Goal: Find specific page/section: Find specific page/section

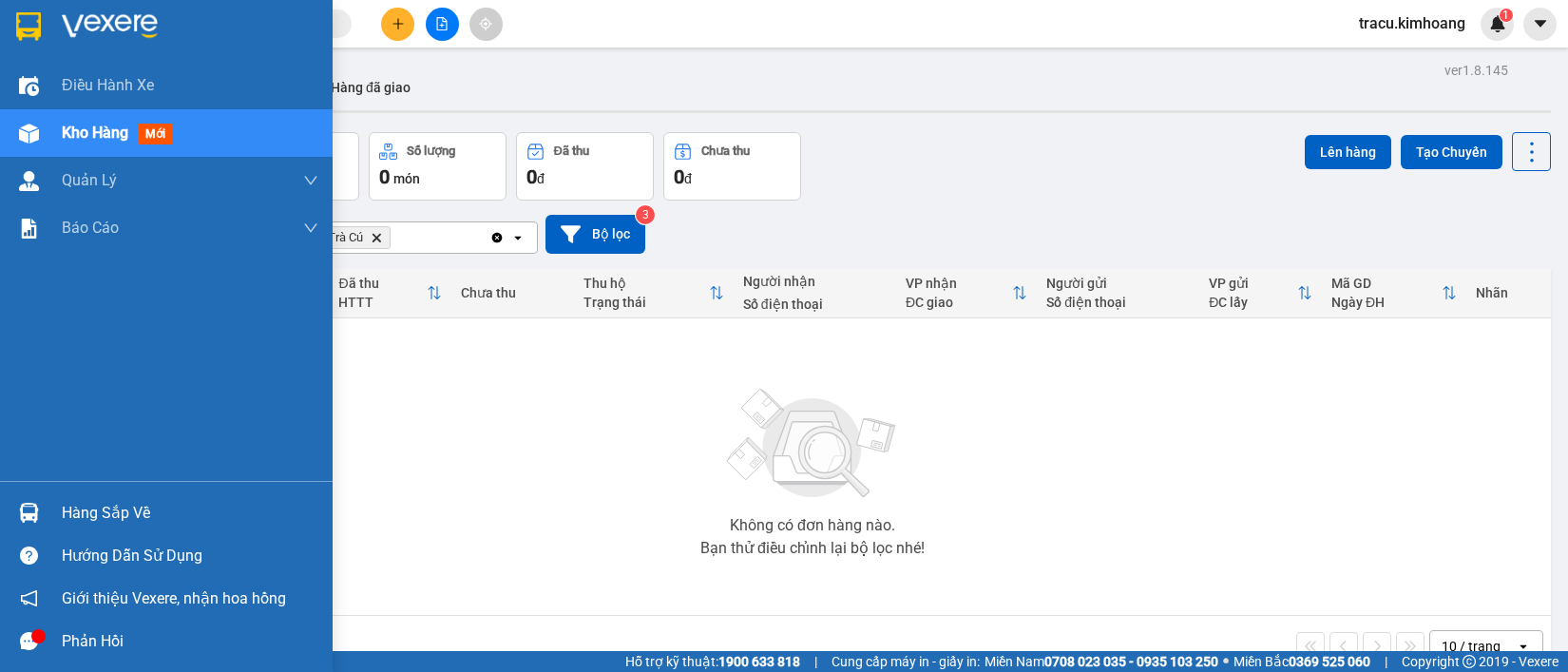
click at [65, 510] on div "Hàng sắp về" at bounding box center [190, 513] width 257 height 29
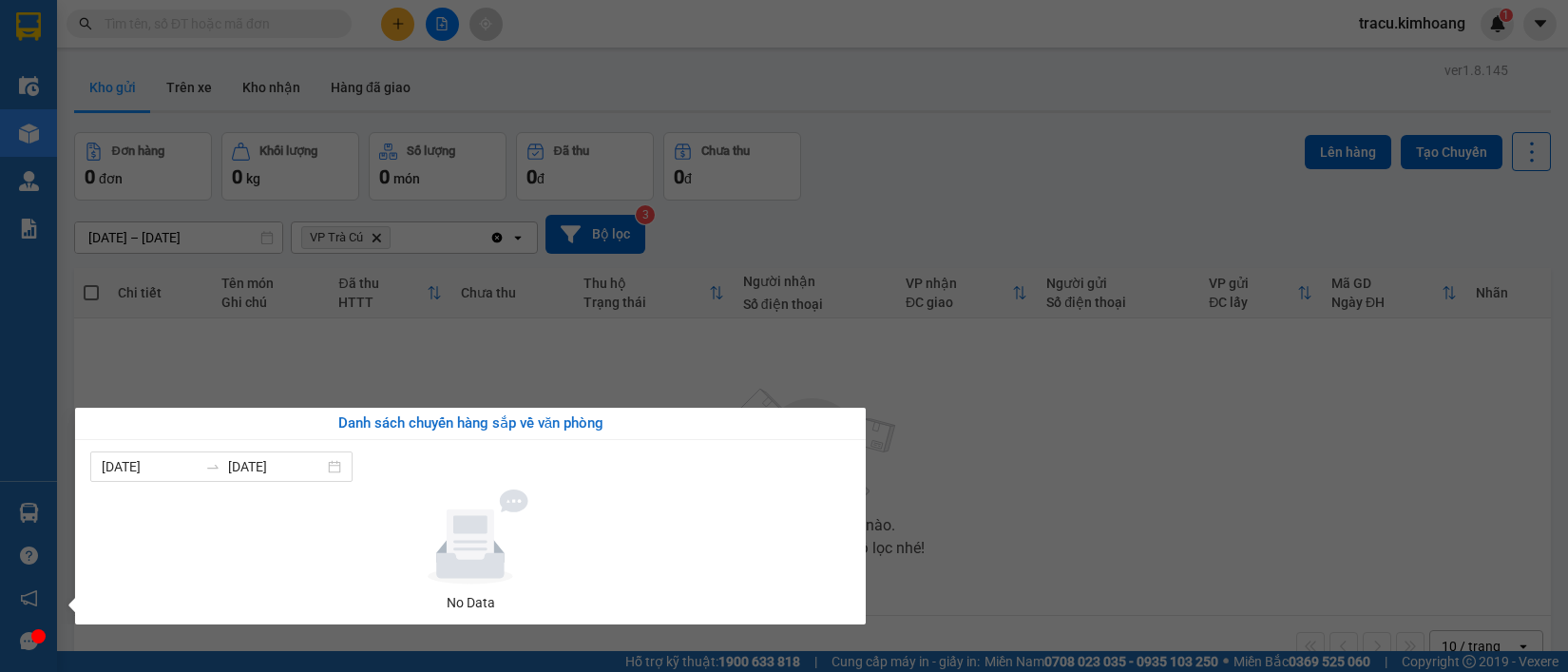
click at [188, 372] on section "Kết quả tìm kiếm ( 0 ) Bộ lọc No Data tracu.kimhoang 1 Điều hành xe Kho hàng mớ…" at bounding box center [784, 336] width 1568 height 672
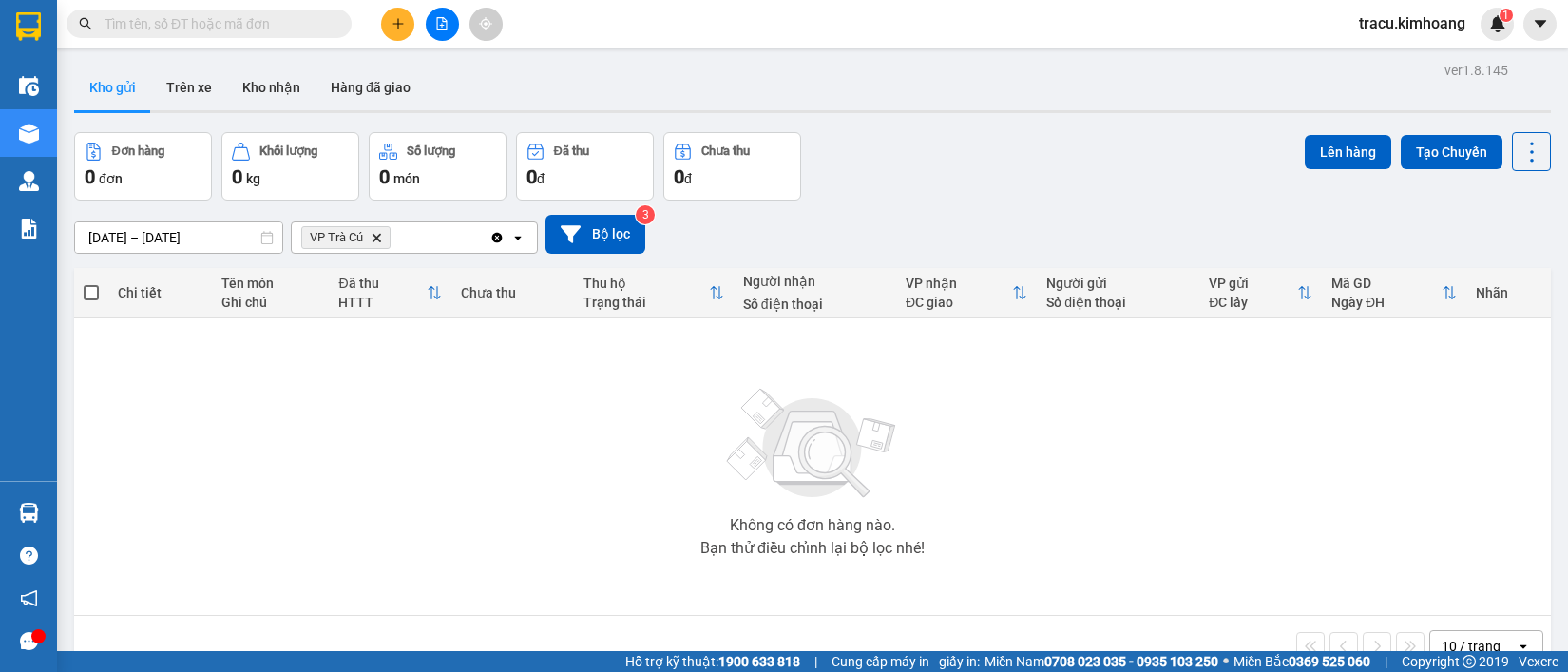
click at [372, 235] on icon "Delete" at bounding box center [376, 237] width 11 height 11
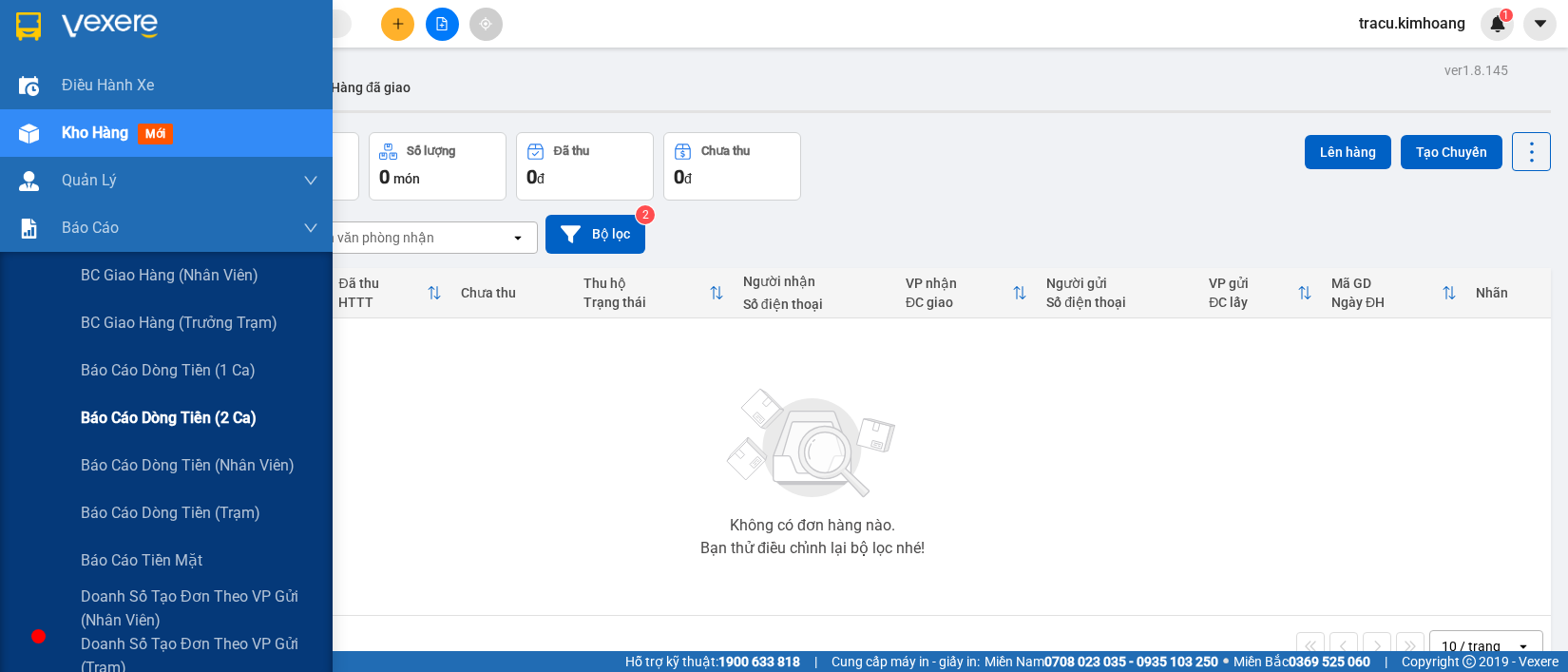
click at [136, 416] on span "Báo cáo dòng tiền (2 ca)" at bounding box center [168, 418] width 176 height 24
